Goal: Information Seeking & Learning: Learn about a topic

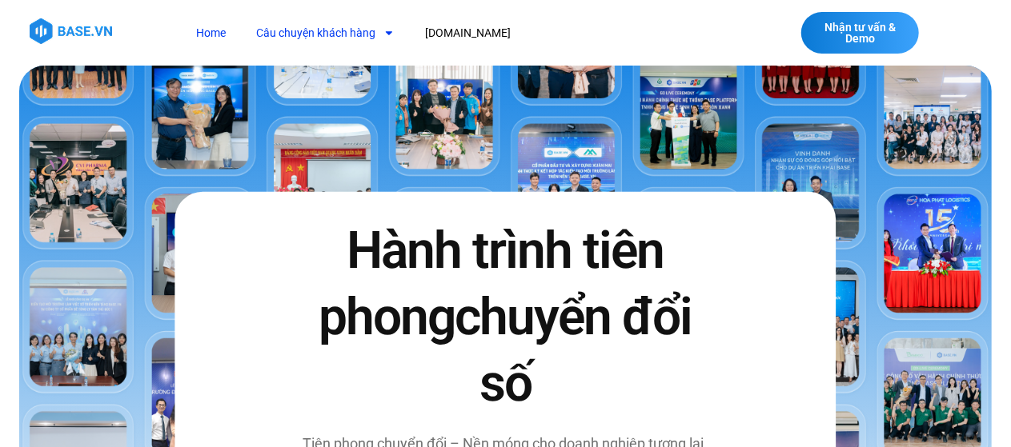
click at [330, 30] on link "Câu chuyện khách hàng" at bounding box center [325, 33] width 163 height 30
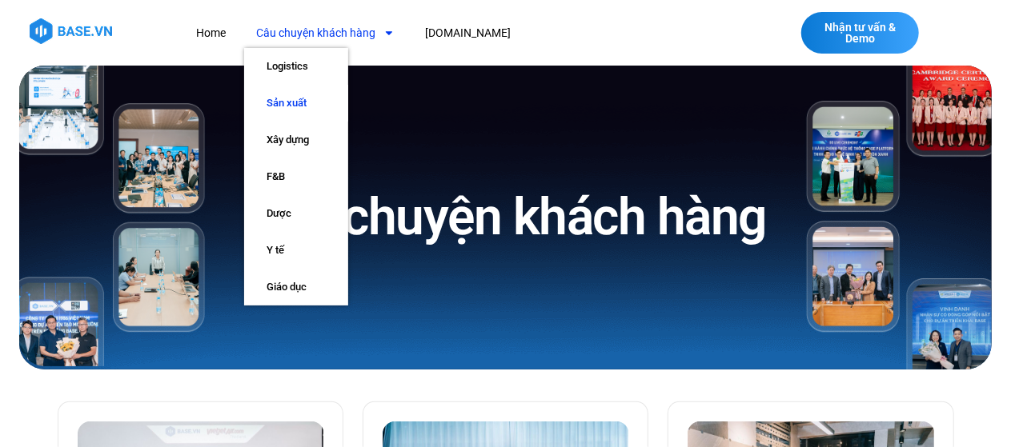
click at [309, 102] on link "Sản xuất" at bounding box center [296, 103] width 104 height 37
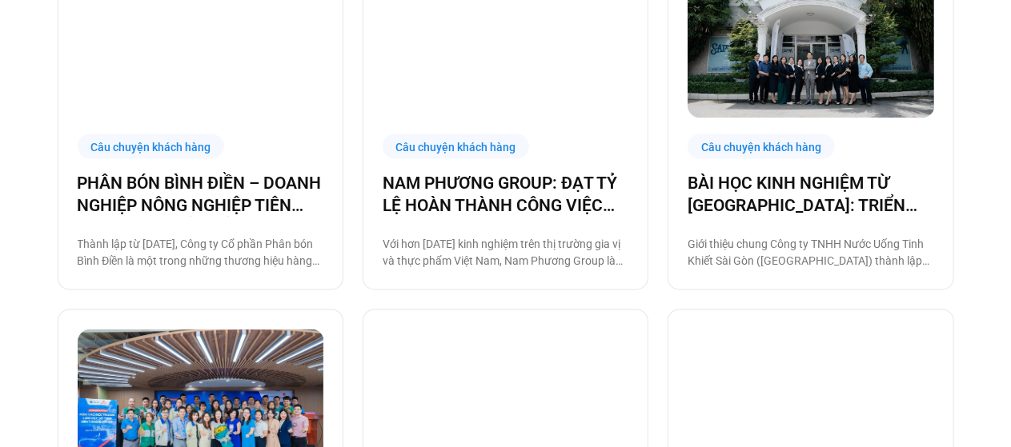
scroll to position [1601, 0]
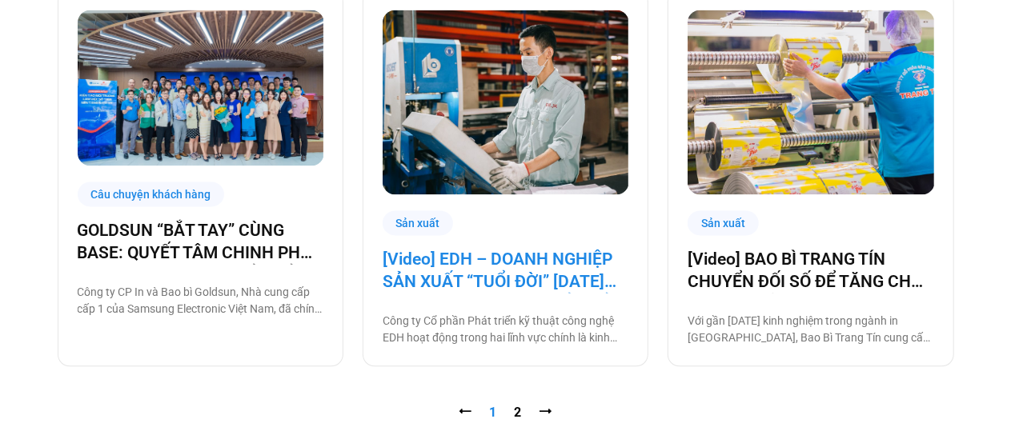
click at [456, 257] on link "[Video] EDH – DOANH NGHIỆP SẢN XUẤT “TUỔI ĐỜI” [DATE] VÀ CÂU CHUYỆN CHUYỂN ĐỔI …" at bounding box center [506, 270] width 246 height 45
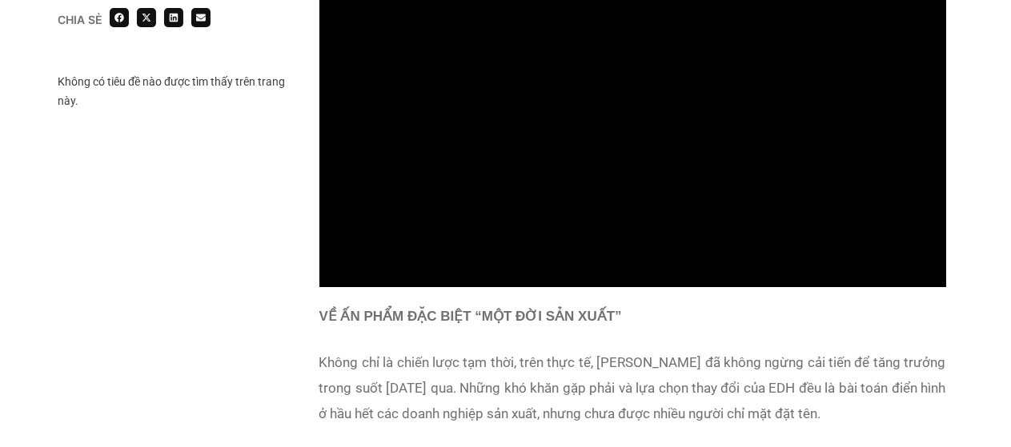
scroll to position [1921, 0]
